Goal: Use online tool/utility: Use online tool/utility

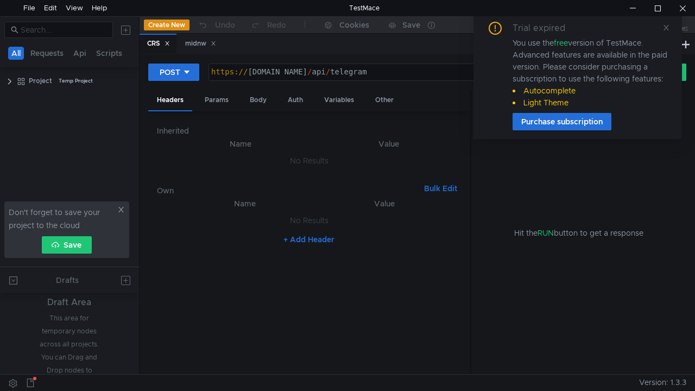
click at [354, 72] on div "https:// 4ab178603e96.ngrok-free.app / api / telegram" at bounding box center [409, 80] width 401 height 24
click at [179, 67] on div "POST" at bounding box center [170, 72] width 21 height 12
click at [178, 98] on li "GET" at bounding box center [173, 94] width 51 height 17
click at [669, 27] on icon at bounding box center [667, 28] width 8 height 8
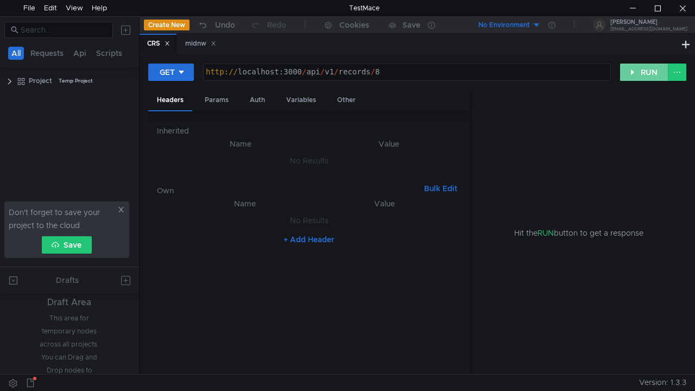
click at [650, 70] on button "RUN" at bounding box center [644, 72] width 48 height 17
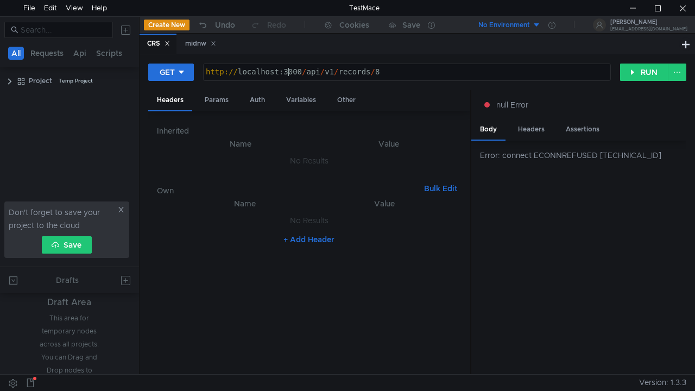
click at [289, 70] on div "http:// localhost:3000 / api / v1 / records / 8" at bounding box center [407, 80] width 407 height 24
type textarea "[URL]"
click at [642, 68] on button "RUN" at bounding box center [644, 72] width 48 height 17
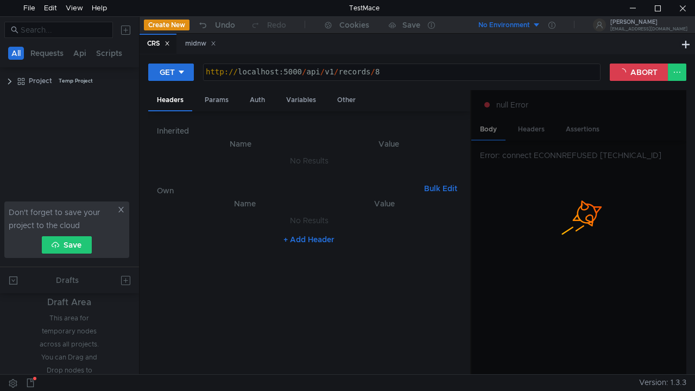
click at [385, 76] on div "http:// localhost:5000 / api / v1 / records / 8" at bounding box center [402, 80] width 396 height 24
click at [637, 71] on button "ABORT" at bounding box center [639, 72] width 59 height 17
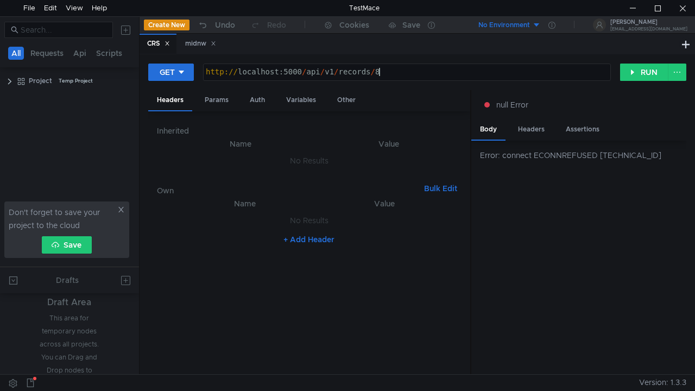
click at [476, 68] on div "http:// localhost:5000 / api / v1 / records / 8" at bounding box center [407, 80] width 407 height 24
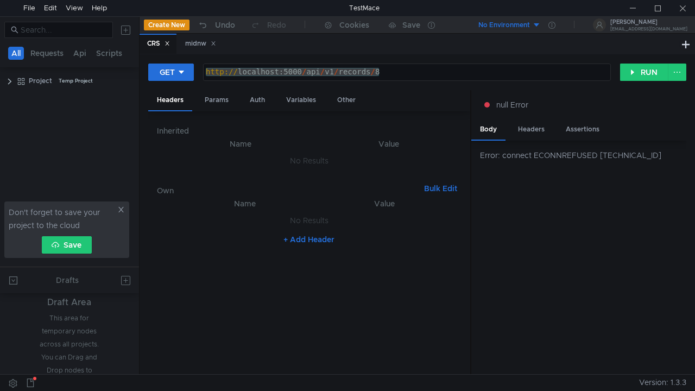
scroll to position [0, 5]
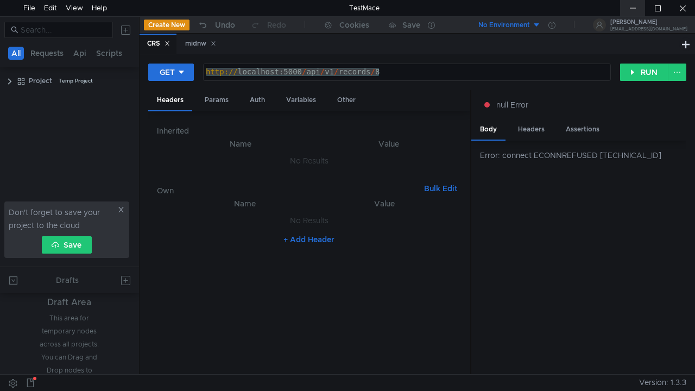
click at [631, 7] on div at bounding box center [632, 8] width 25 height 16
